Goal: Task Accomplishment & Management: Complete application form

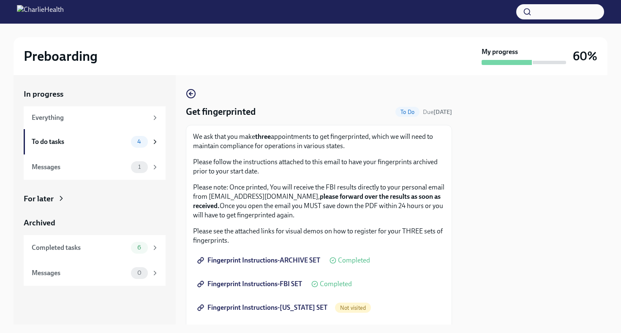
click at [292, 307] on span "Fingerprint Instructions-[US_STATE] SET" at bounding box center [263, 308] width 128 height 8
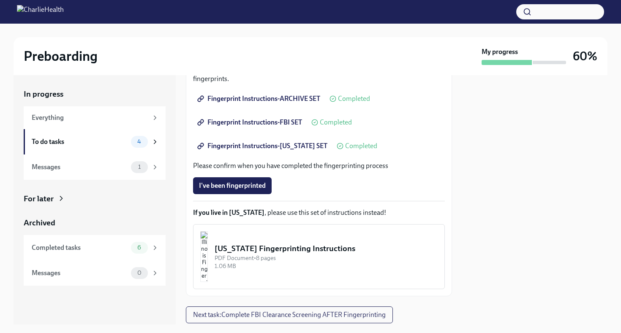
scroll to position [161, 0]
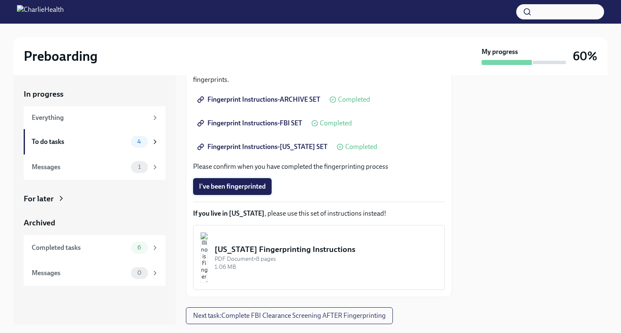
click at [265, 185] on span "I've been fingerprinted" at bounding box center [232, 187] width 67 height 8
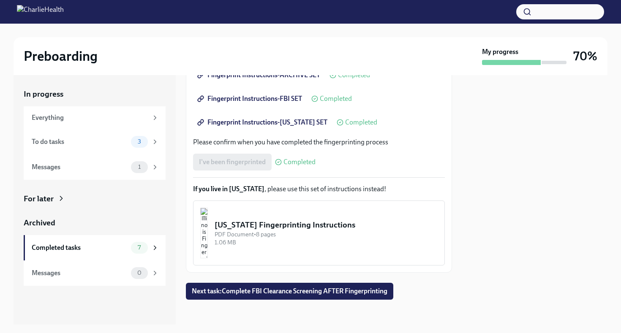
scroll to position [188, 0]
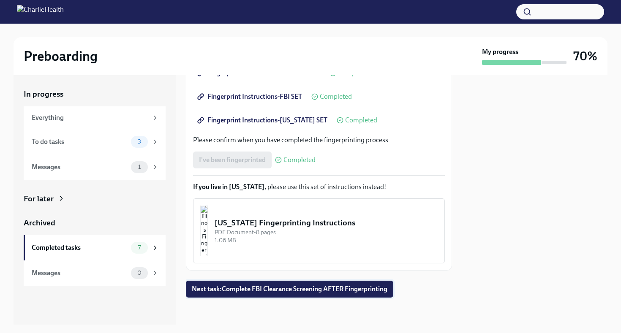
click at [353, 294] on span "Next task : Complete FBI Clearance Screening AFTER Fingerprinting" at bounding box center [290, 289] width 196 height 8
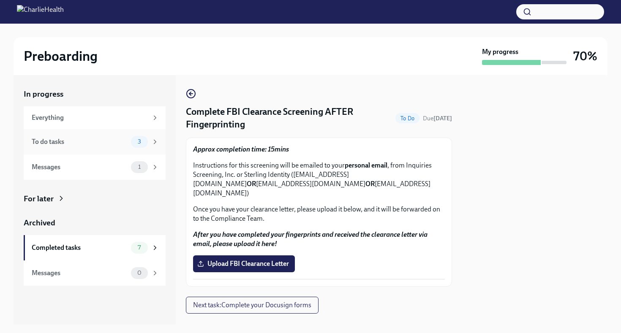
click at [153, 140] on icon at bounding box center [155, 142] width 8 height 8
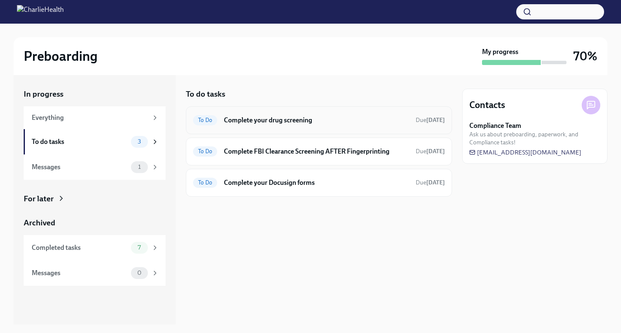
click at [238, 123] on h6 "Complete your drug screening" at bounding box center [316, 120] width 185 height 9
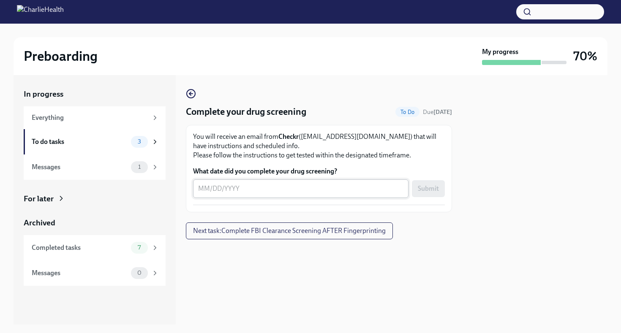
click at [199, 188] on textarea "What date did you complete your drug screening?" at bounding box center [300, 189] width 205 height 10
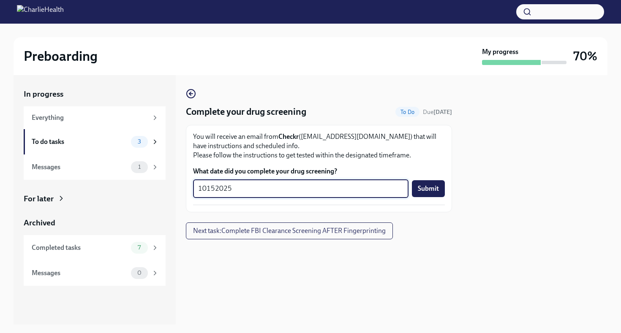
click at [214, 186] on textarea "10152025" at bounding box center [300, 189] width 205 height 10
click at [208, 188] on textarea "1015/2025" at bounding box center [300, 189] width 205 height 10
type textarea "[DATE]"
click at [436, 186] on span "Submit" at bounding box center [428, 189] width 21 height 8
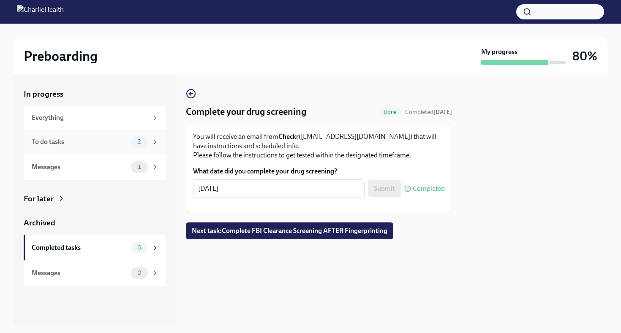
click at [154, 140] on icon at bounding box center [155, 142] width 2 height 4
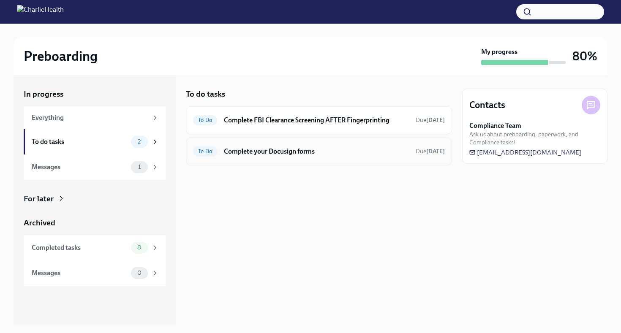
click at [286, 153] on h6 "Complete your Docusign forms" at bounding box center [316, 151] width 185 height 9
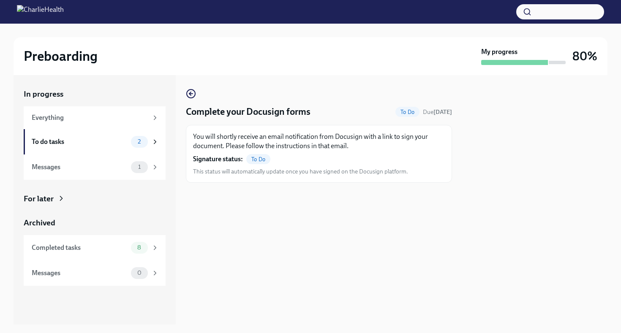
click at [309, 159] on div "You will shortly receive an email notification from Docusign with a link to sig…" at bounding box center [319, 154] width 252 height 44
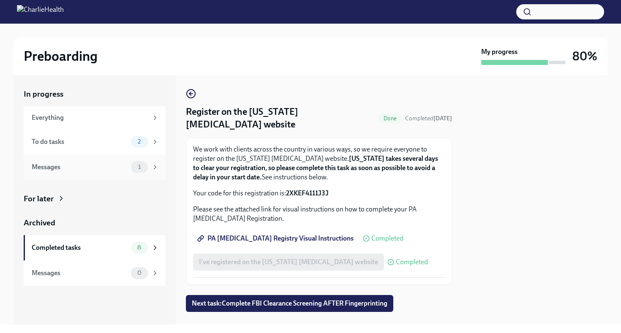
click at [121, 169] on div "Messages" at bounding box center [80, 167] width 96 height 9
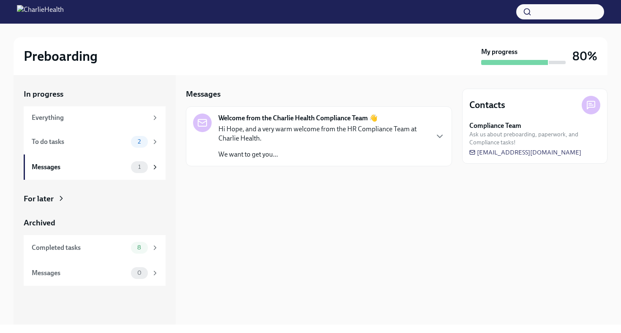
click at [267, 149] on div "Hi Hope, and a very warm welcome from the HR Compliance Team at Charlie Health.…" at bounding box center [323, 142] width 210 height 35
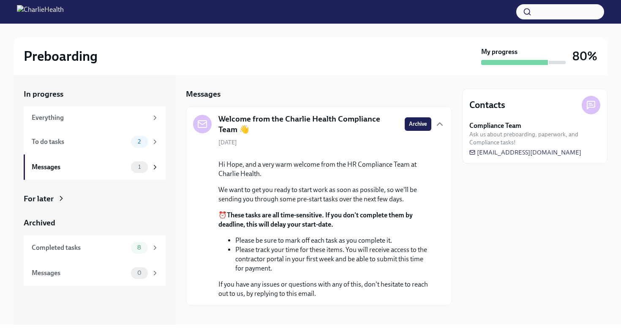
scroll to position [67, 0]
